Goal: Task Accomplishment & Management: Use online tool/utility

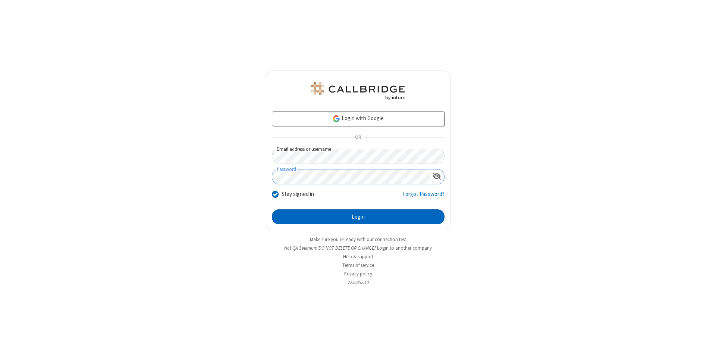
click at [358, 217] on button "Login" at bounding box center [358, 216] width 173 height 15
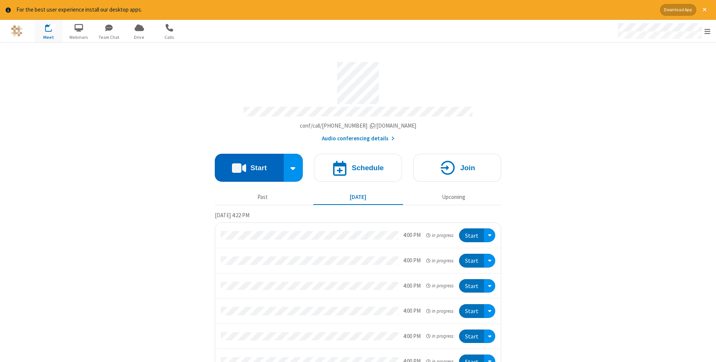
click at [249, 165] on button "Start" at bounding box center [249, 168] width 69 height 28
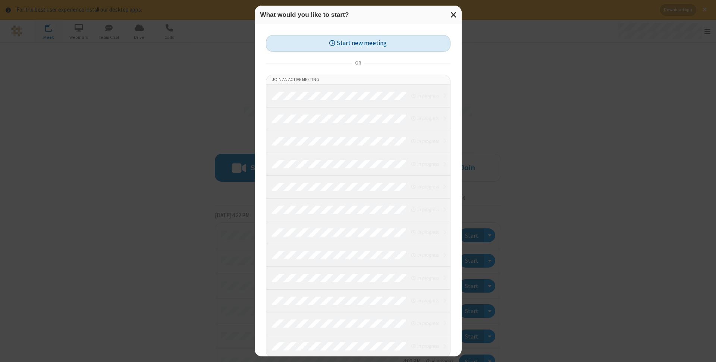
click at [358, 43] on button "Start new meeting" at bounding box center [358, 43] width 185 height 17
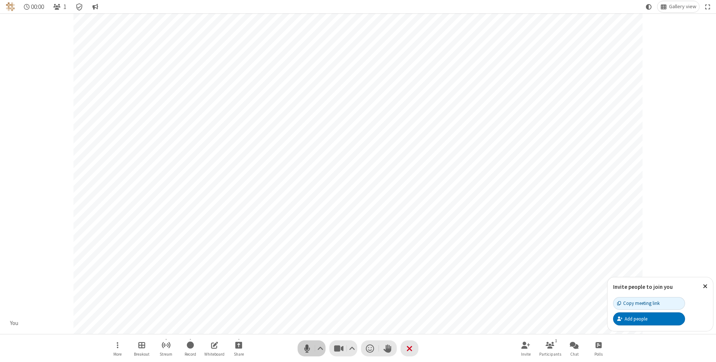
click at [307, 348] on span "Mute (⌘+Shift+A)" at bounding box center [306, 348] width 11 height 11
click at [307, 348] on span "Unmute (⌘+Shift+A)" at bounding box center [306, 348] width 11 height 11
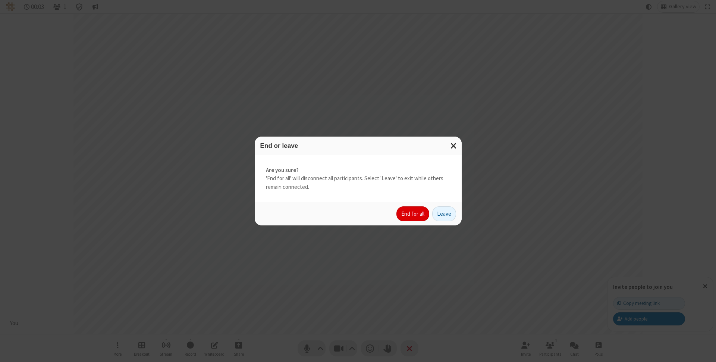
click at [413, 214] on button "End for all" at bounding box center [412, 213] width 33 height 15
